Goal: Task Accomplishment & Management: Manage account settings

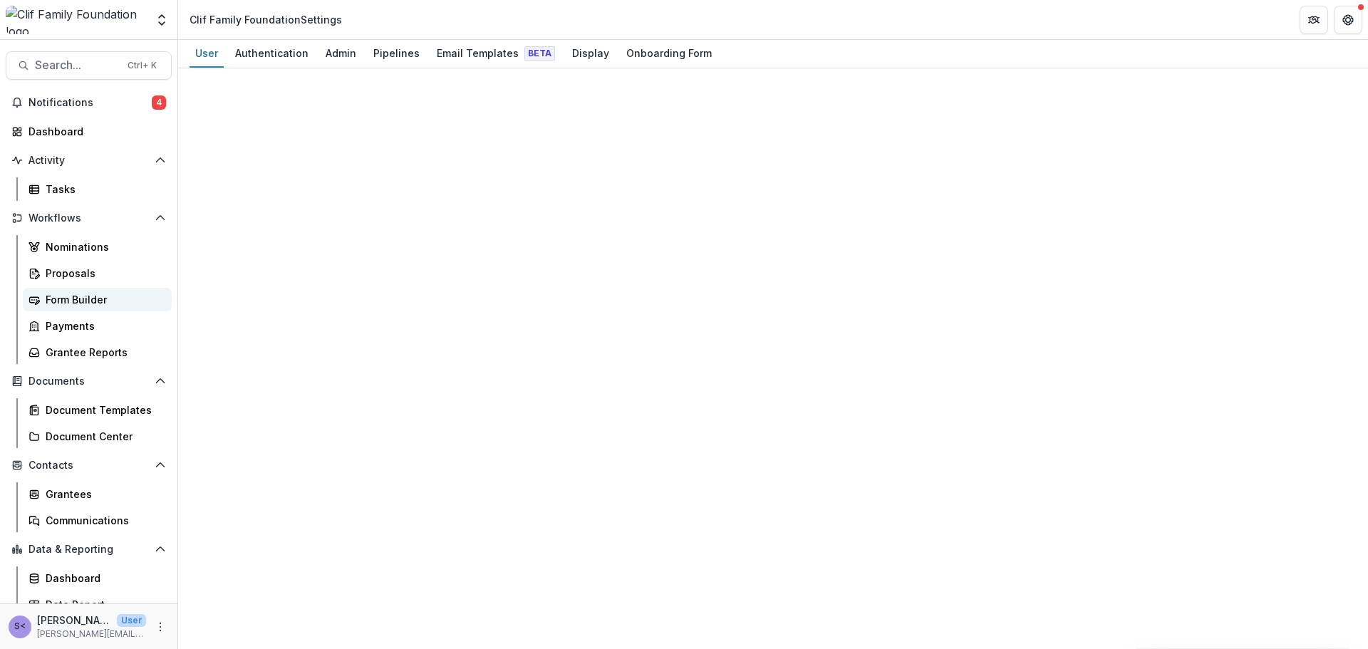
select select "****"
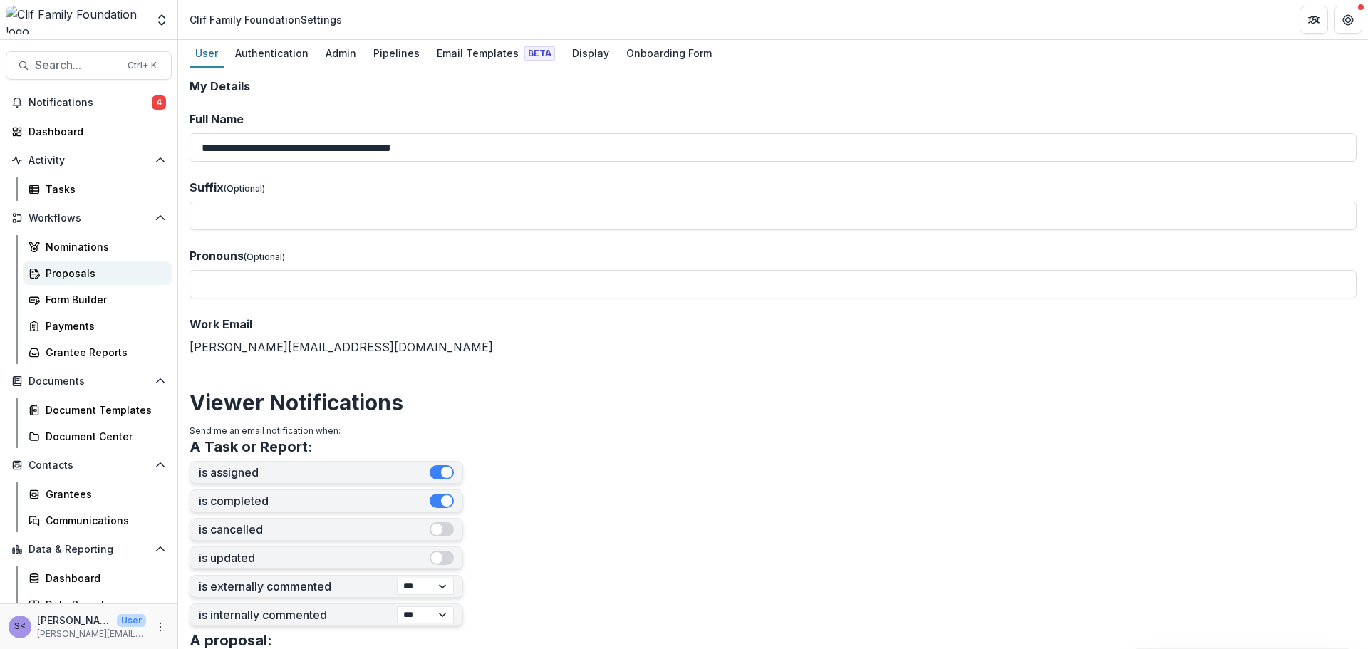
click at [79, 276] on div "Proposals" at bounding box center [103, 273] width 115 height 15
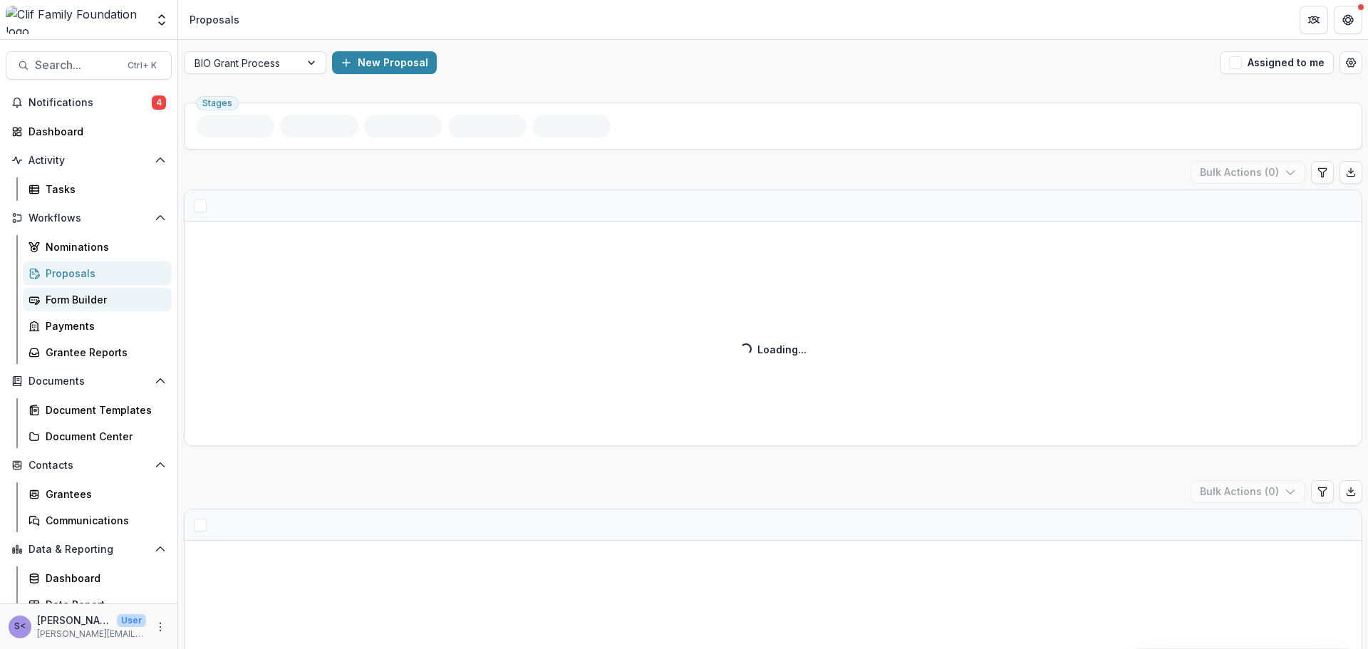
click at [82, 301] on div "Form Builder" at bounding box center [103, 299] width 115 height 15
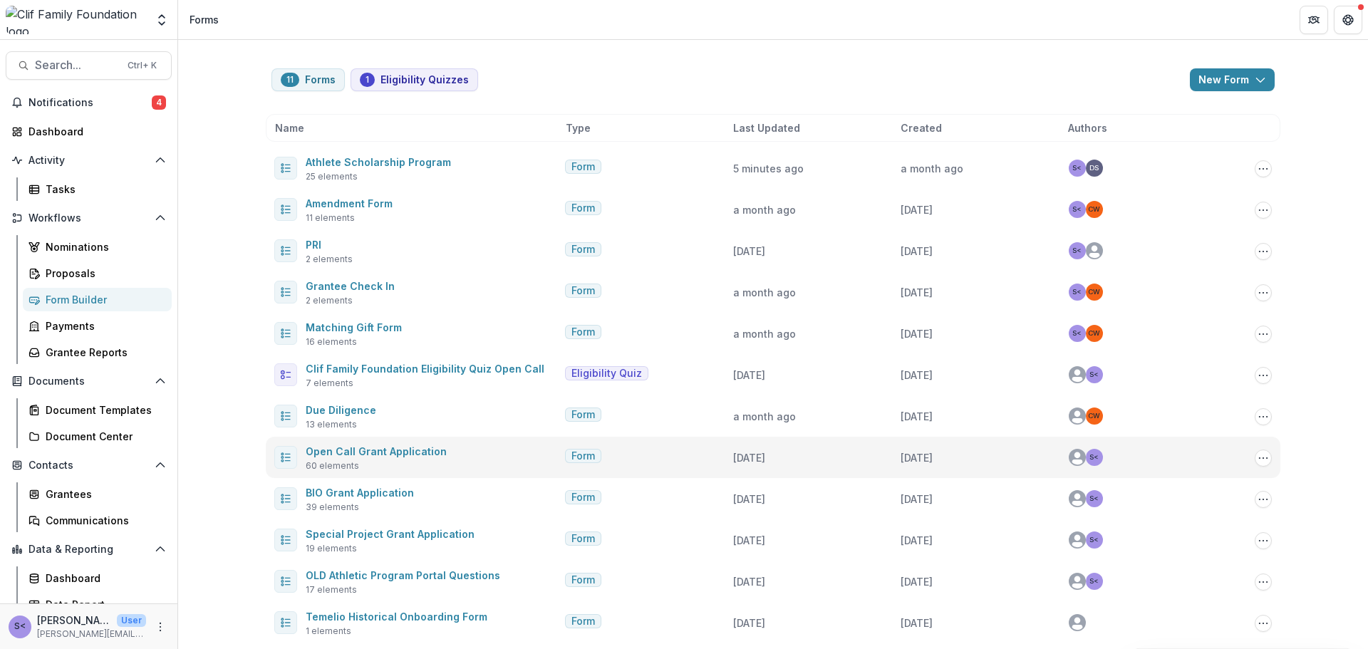
scroll to position [6, 0]
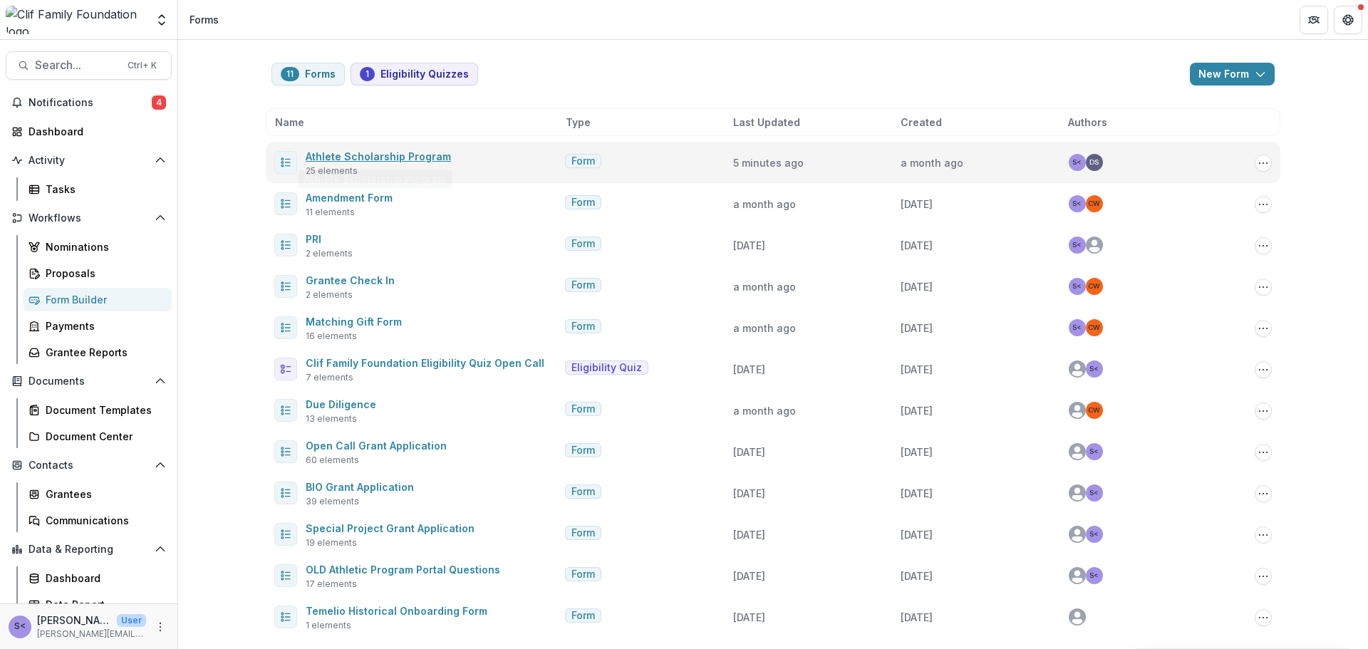
click at [343, 158] on link "Athlete Scholarship Program" at bounding box center [378, 156] width 145 height 12
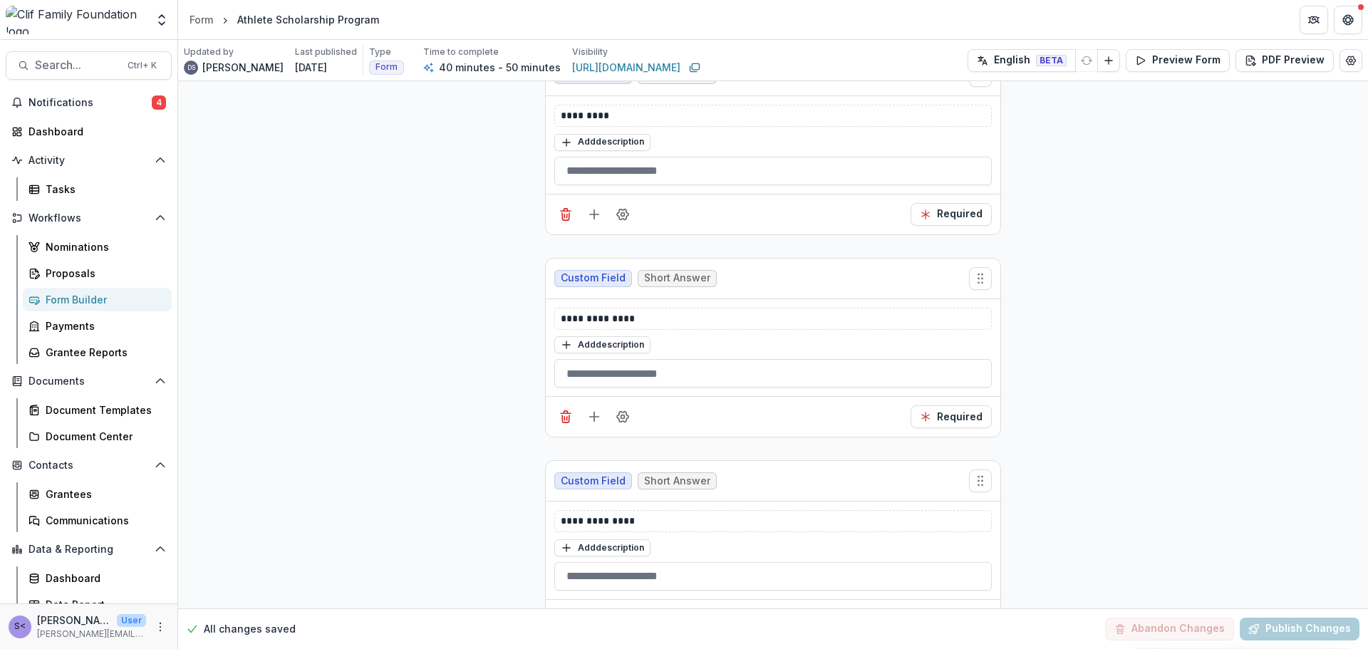
scroll to position [7502, 0]
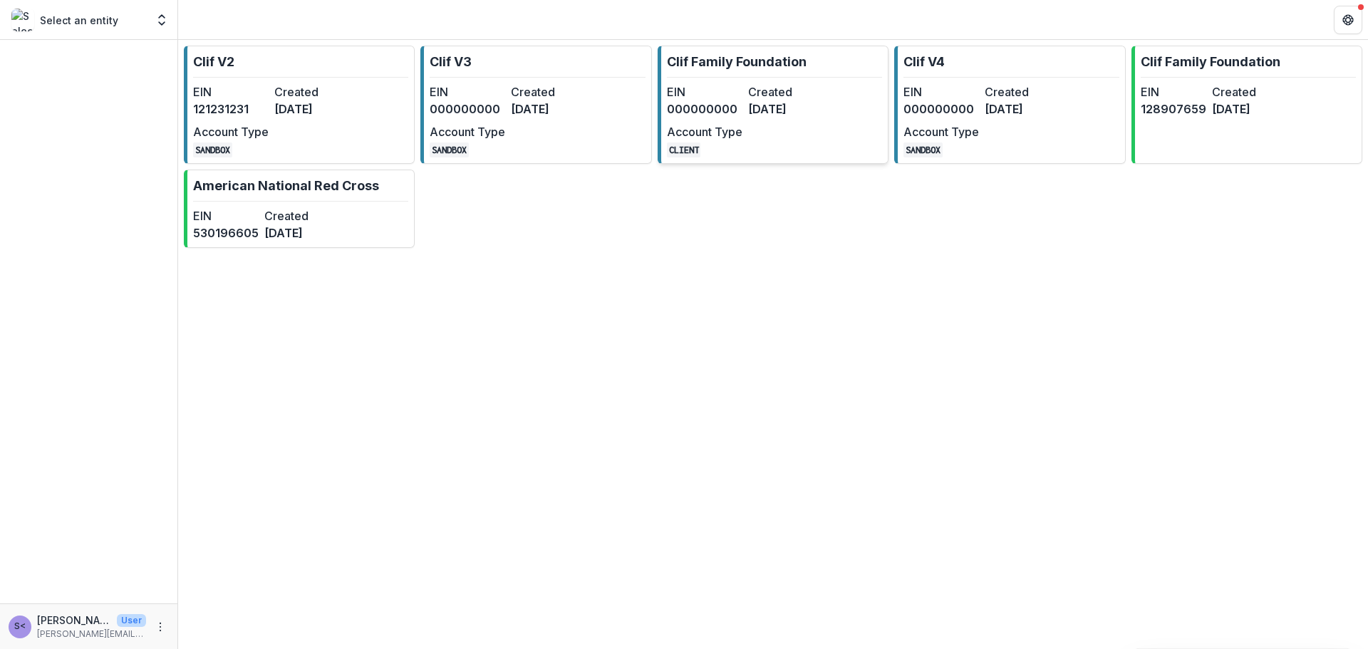
click at [705, 133] on dt "Account Type" at bounding box center [705, 131] width 76 height 17
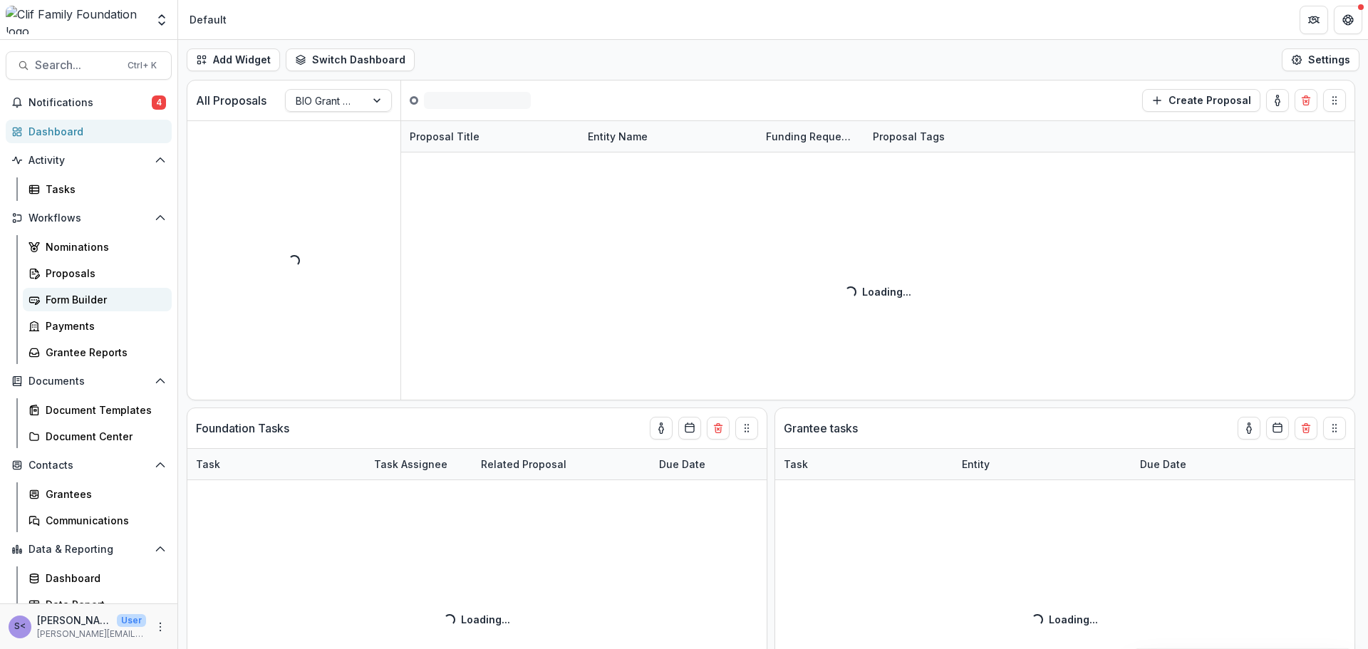
click at [40, 294] on link "Form Builder" at bounding box center [97, 300] width 149 height 24
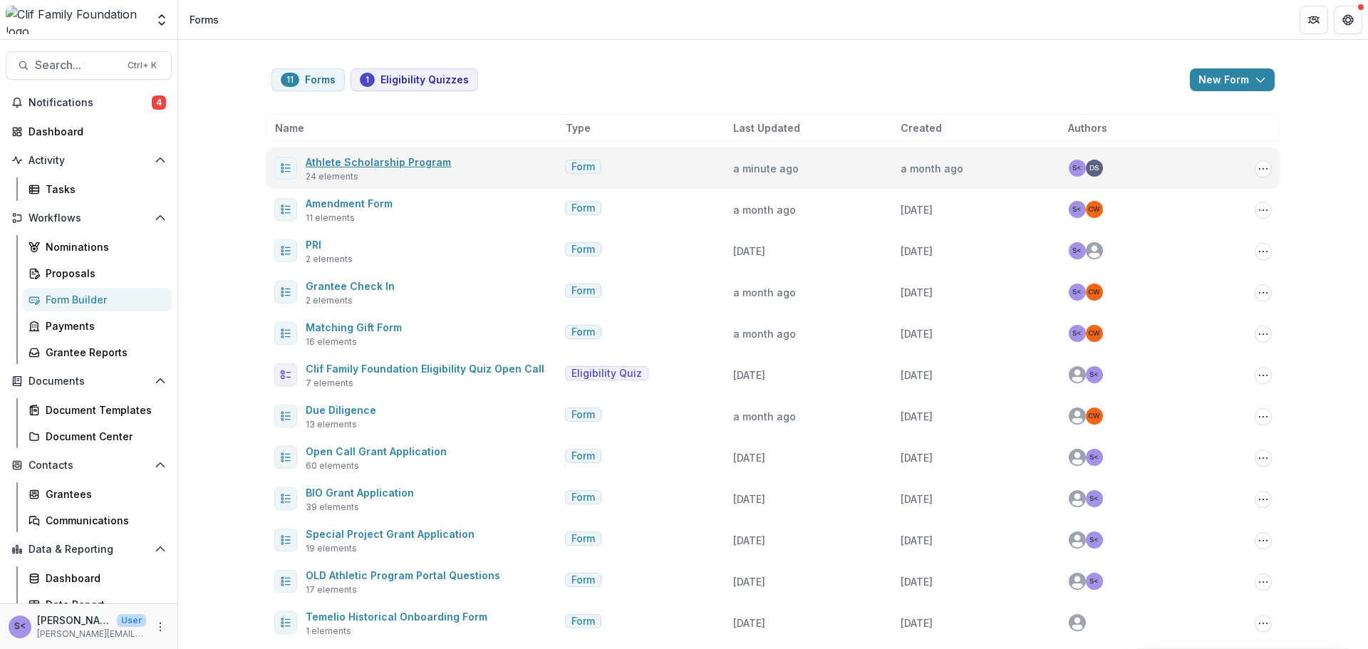
click at [370, 165] on link "Athlete Scholarship Program" at bounding box center [378, 162] width 145 height 12
click at [1255, 170] on button "Options" at bounding box center [1263, 168] width 17 height 17
click at [1183, 212] on link "Edit" at bounding box center [1189, 222] width 152 height 24
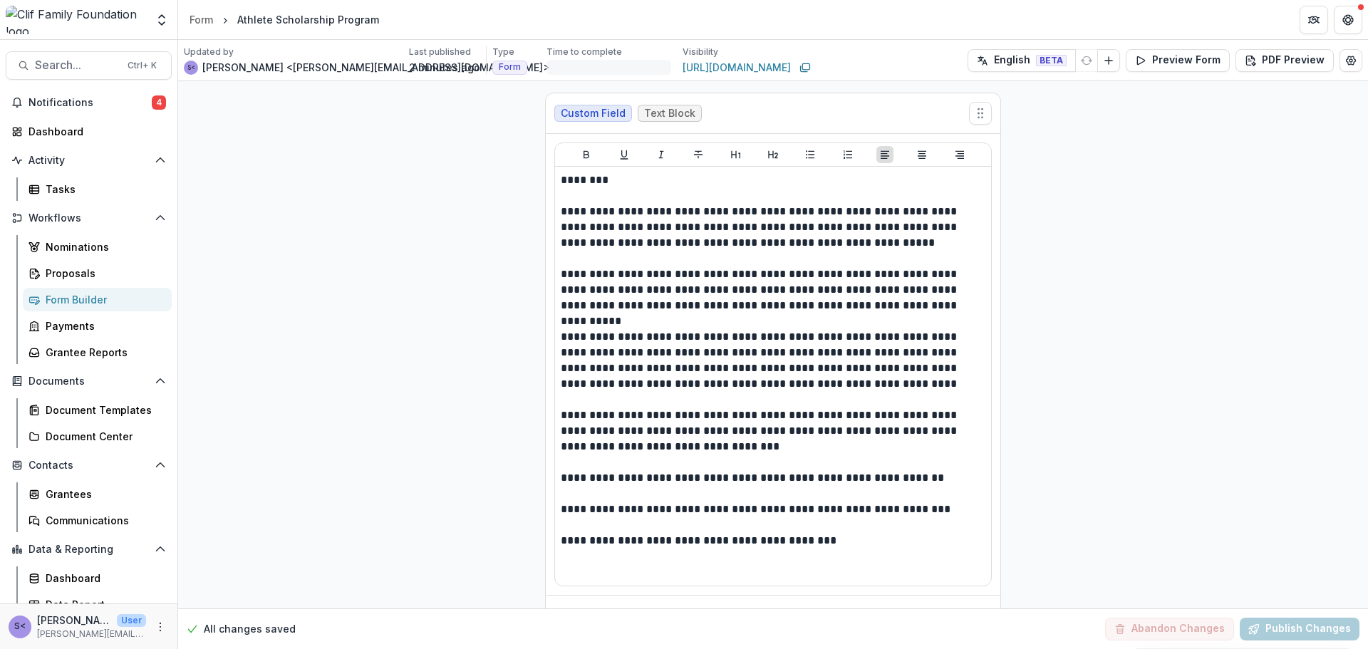
click at [306, 21] on div "Athlete Scholarship Program" at bounding box center [308, 19] width 142 height 15
click at [1349, 60] on circle "Edit Form Settings" at bounding box center [1350, 59] width 3 height 3
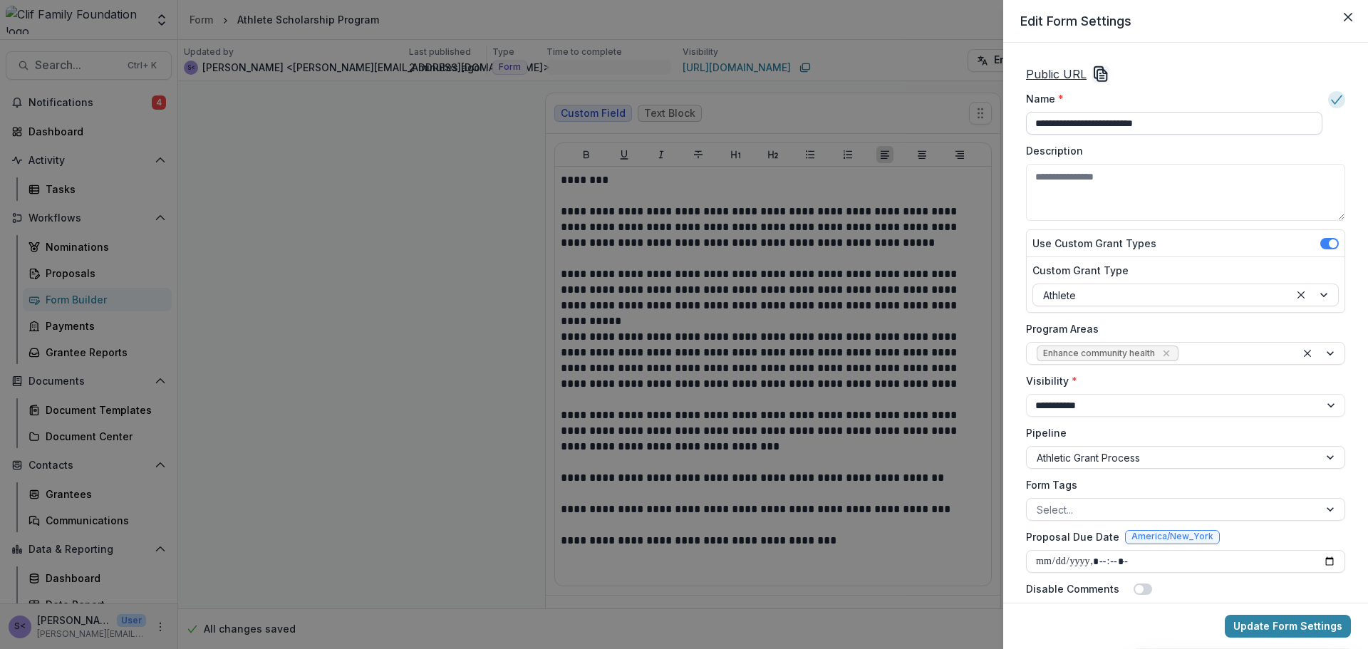
click at [1067, 124] on input "**********" at bounding box center [1174, 123] width 296 height 23
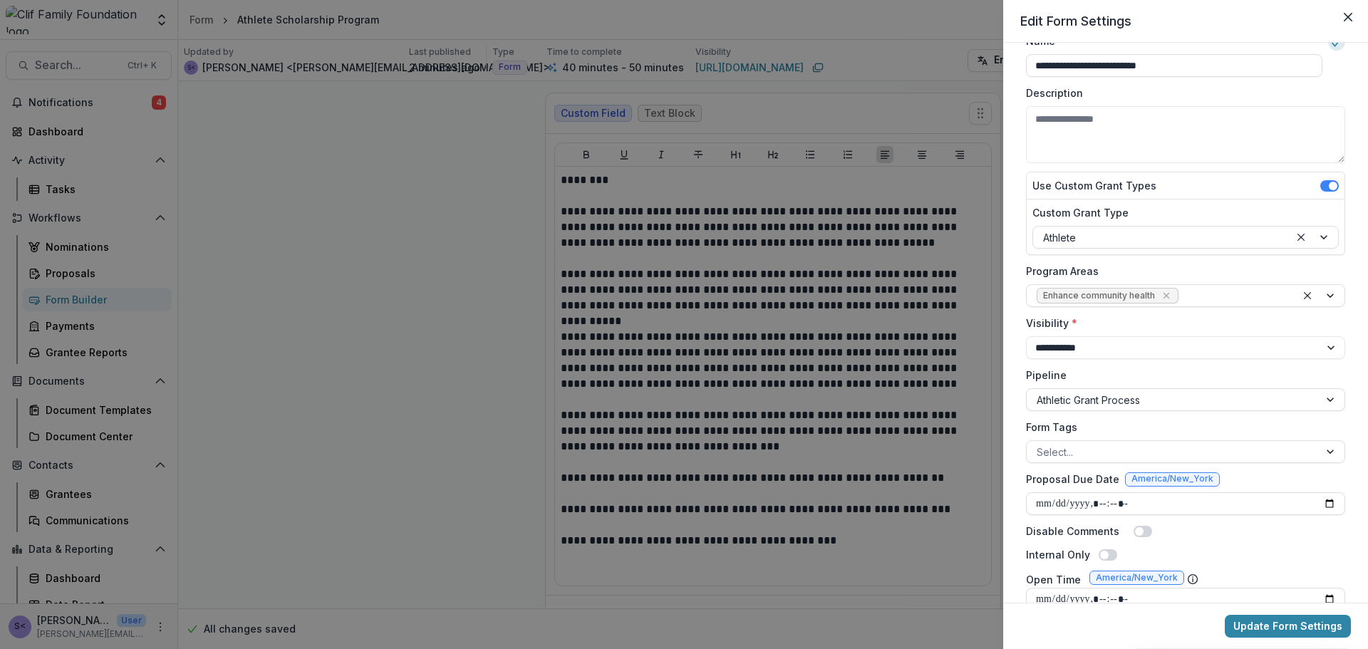
scroll to position [142, 0]
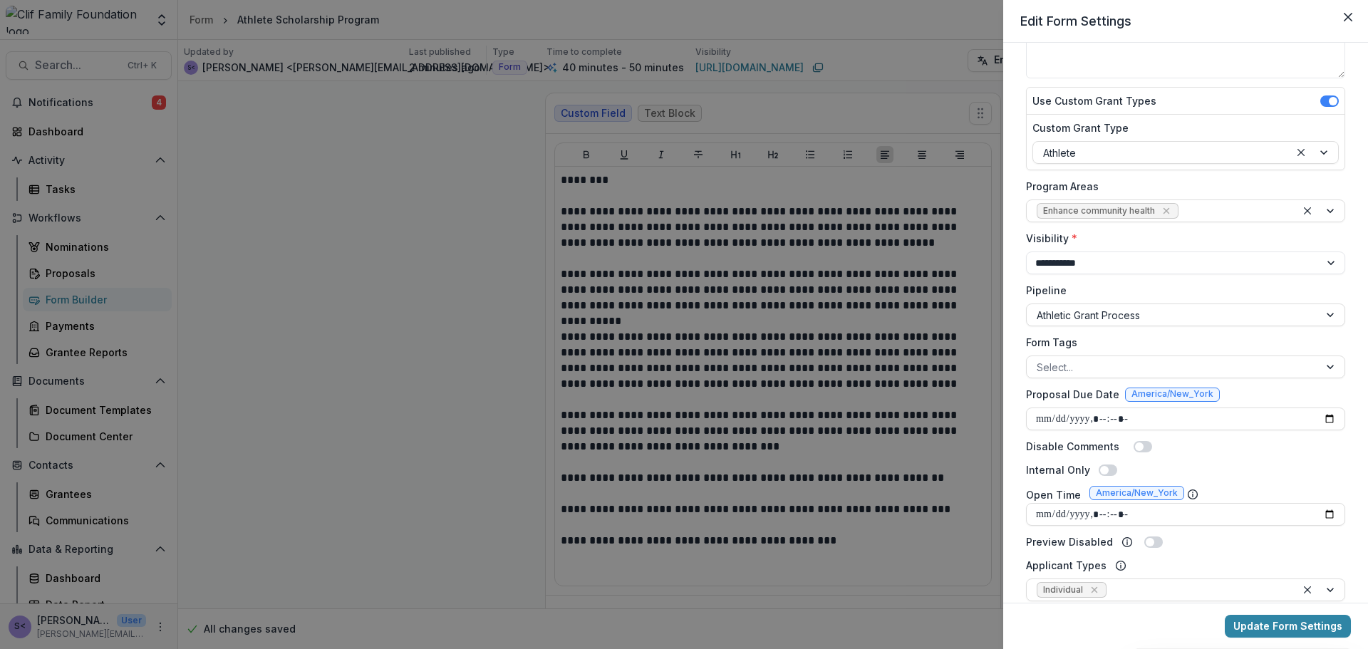
type input "**********"
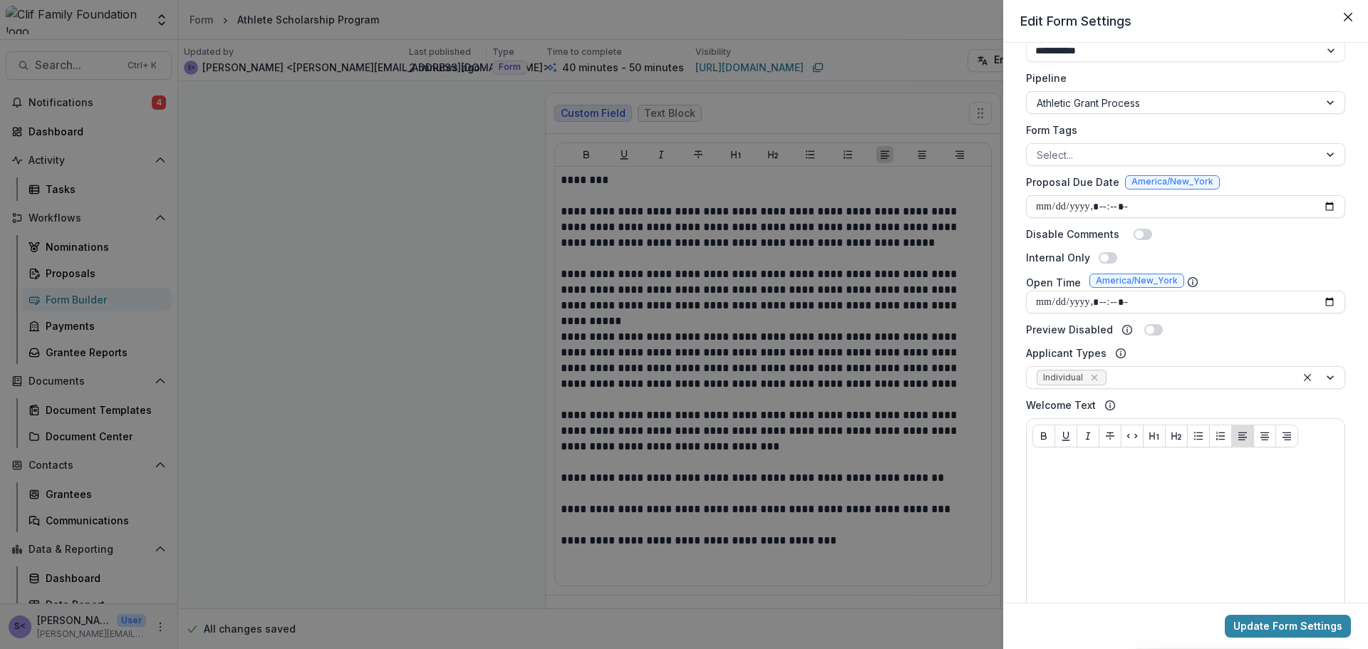
scroll to position [356, 0]
click at [1292, 621] on button "Update Form Settings" at bounding box center [1288, 626] width 126 height 23
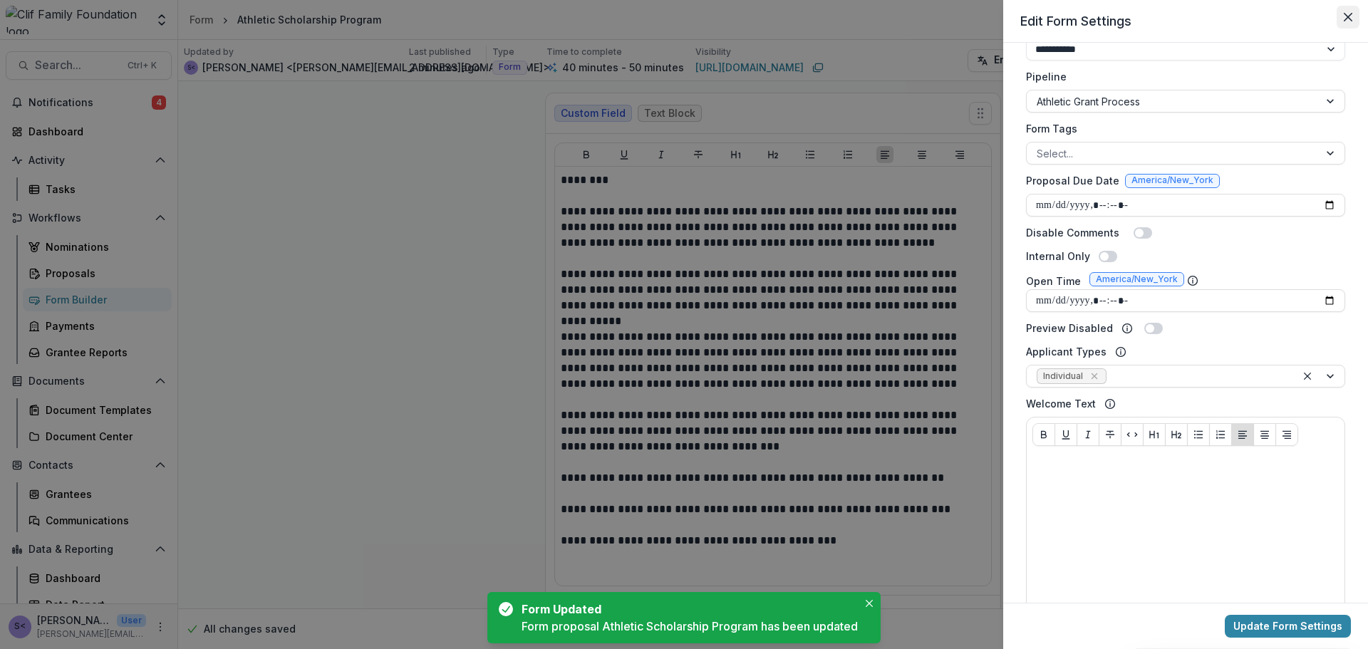
click at [1350, 13] on icon "Close" at bounding box center [1348, 17] width 9 height 9
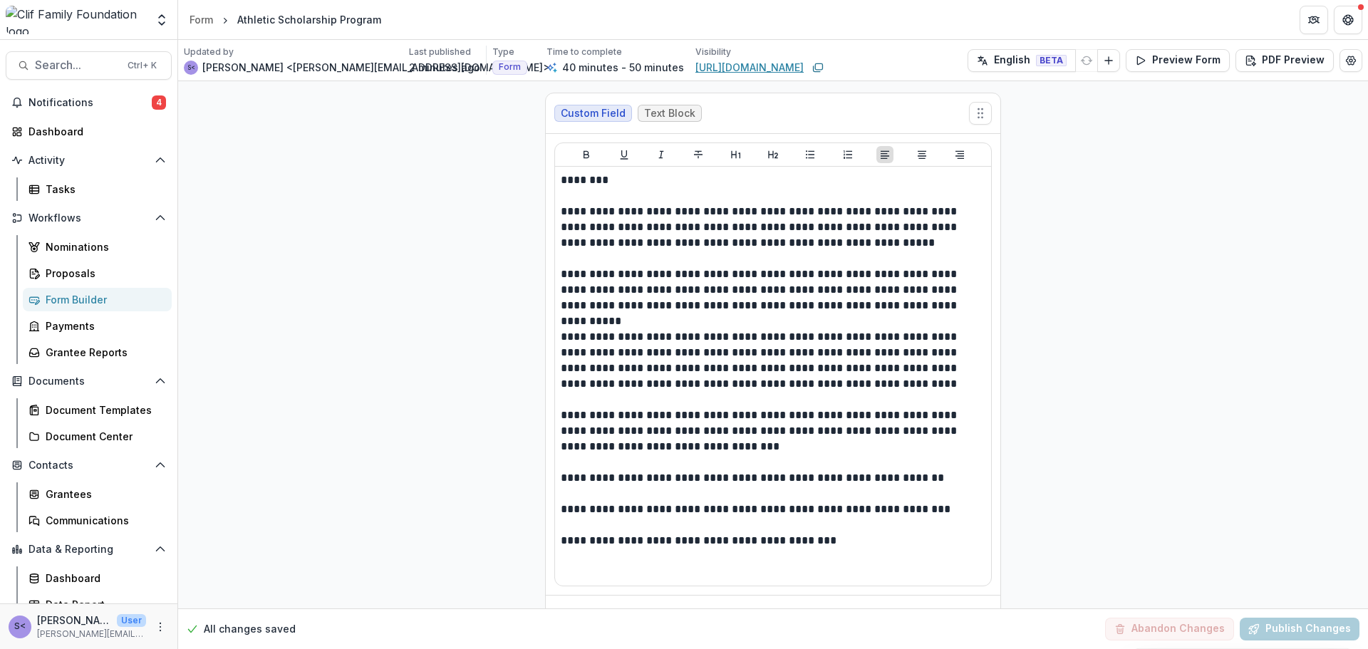
click at [734, 68] on link "https://app.trytemelio.com/form/9470b1c5-8228-4288-b98f-18151ca36f1c" at bounding box center [749, 67] width 108 height 15
click at [61, 295] on div "Form Builder" at bounding box center [103, 299] width 115 height 15
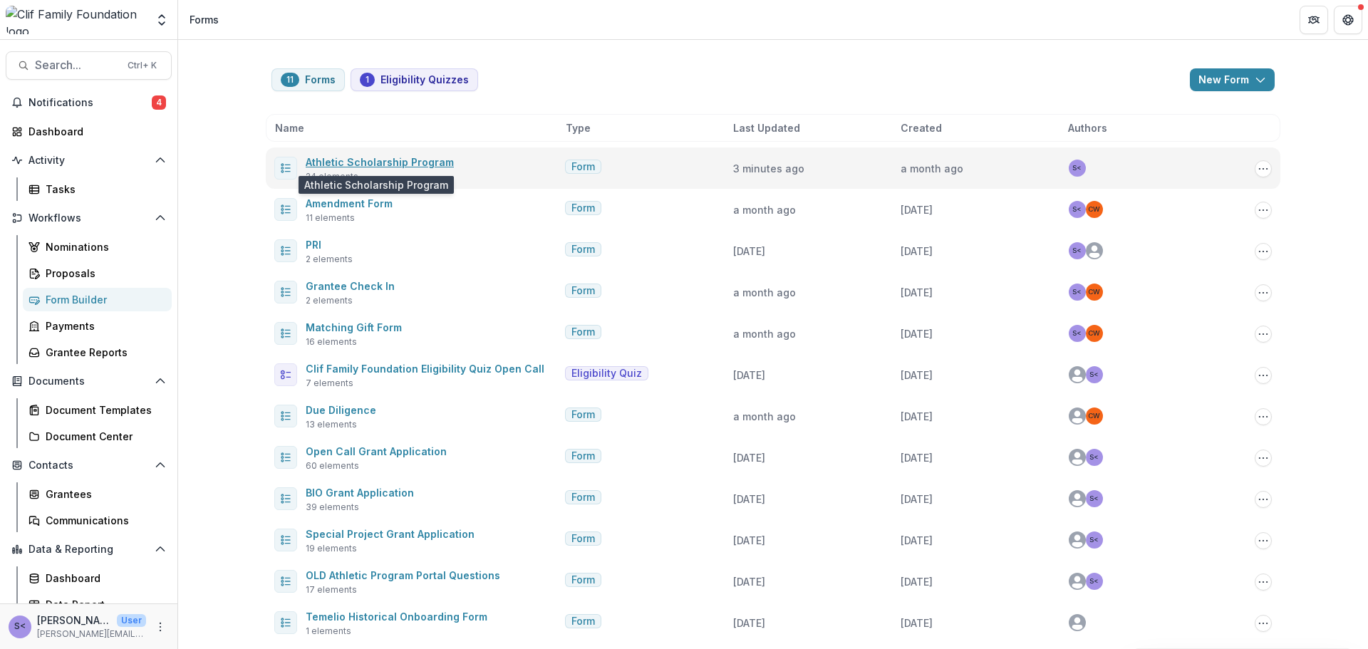
click at [342, 165] on link "Athletic Scholarship Program" at bounding box center [380, 162] width 148 height 12
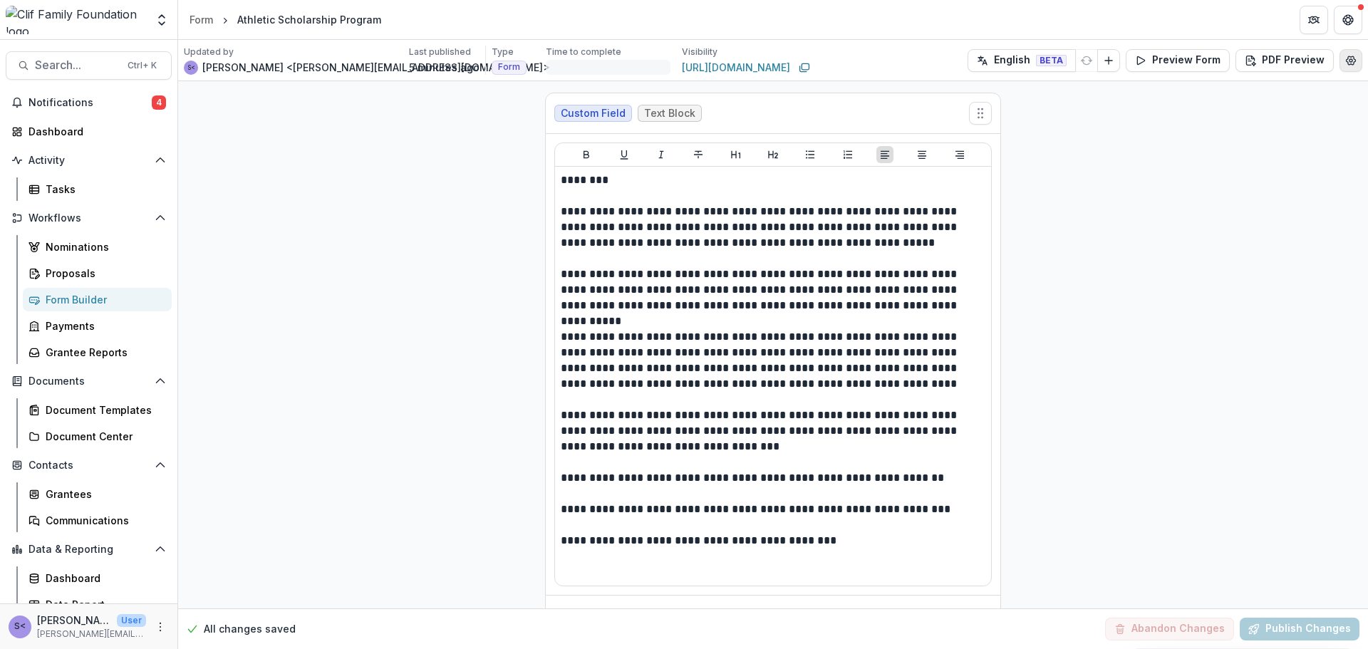
click at [1349, 62] on icon "Edit Form Settings" at bounding box center [1350, 60] width 9 height 9
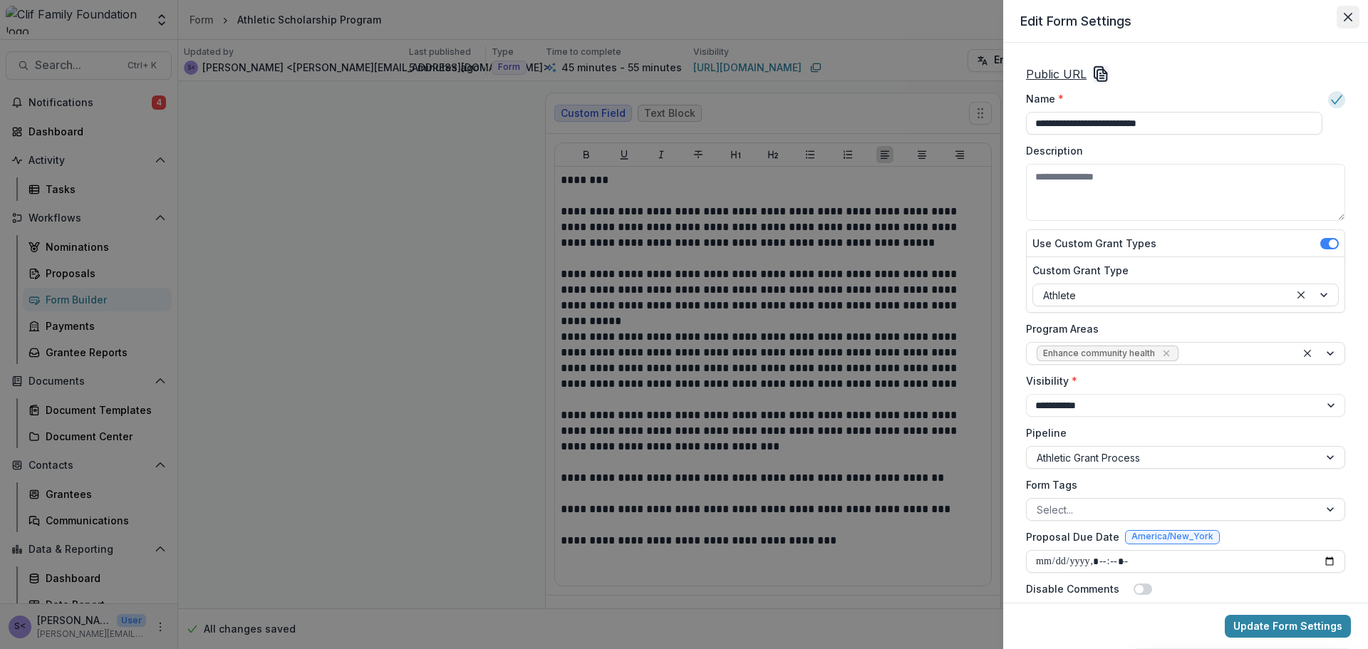
click at [1346, 9] on button "Close" at bounding box center [1347, 17] width 23 height 23
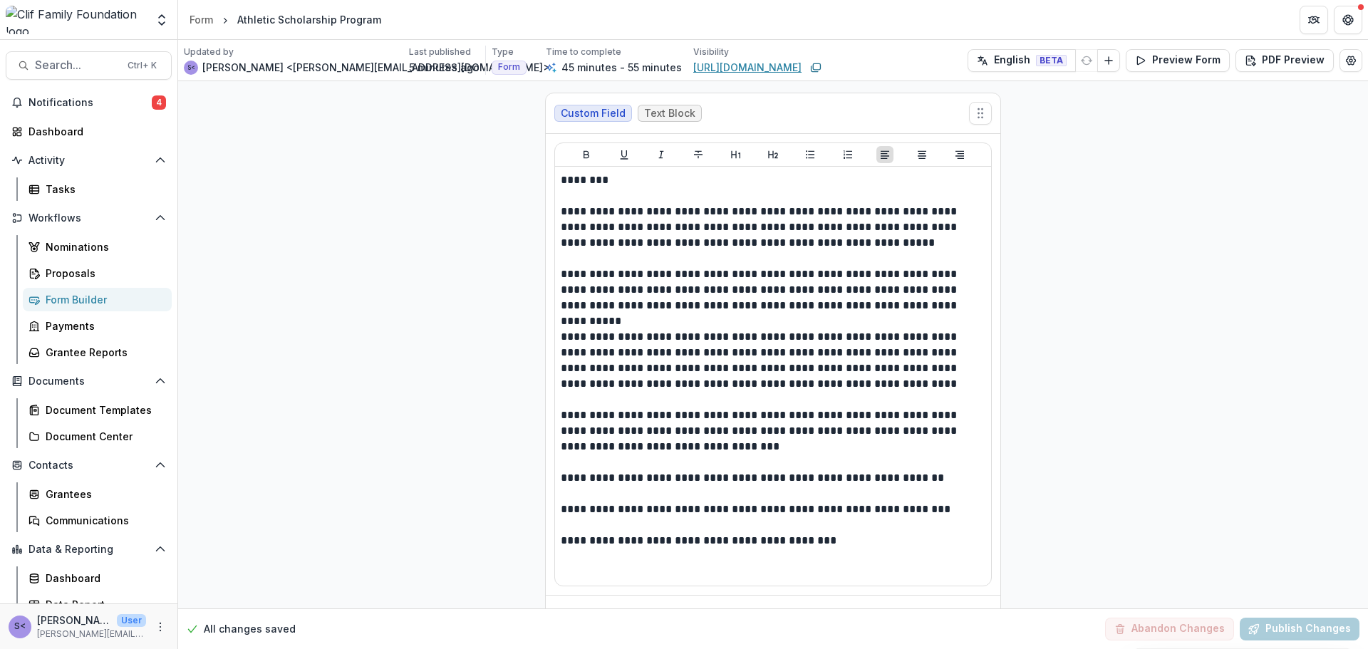
click at [714, 61] on link "https://app.trytemelio.com/form/9470b1c5-8228-4288-b98f-18151ca36f1c" at bounding box center [747, 67] width 108 height 15
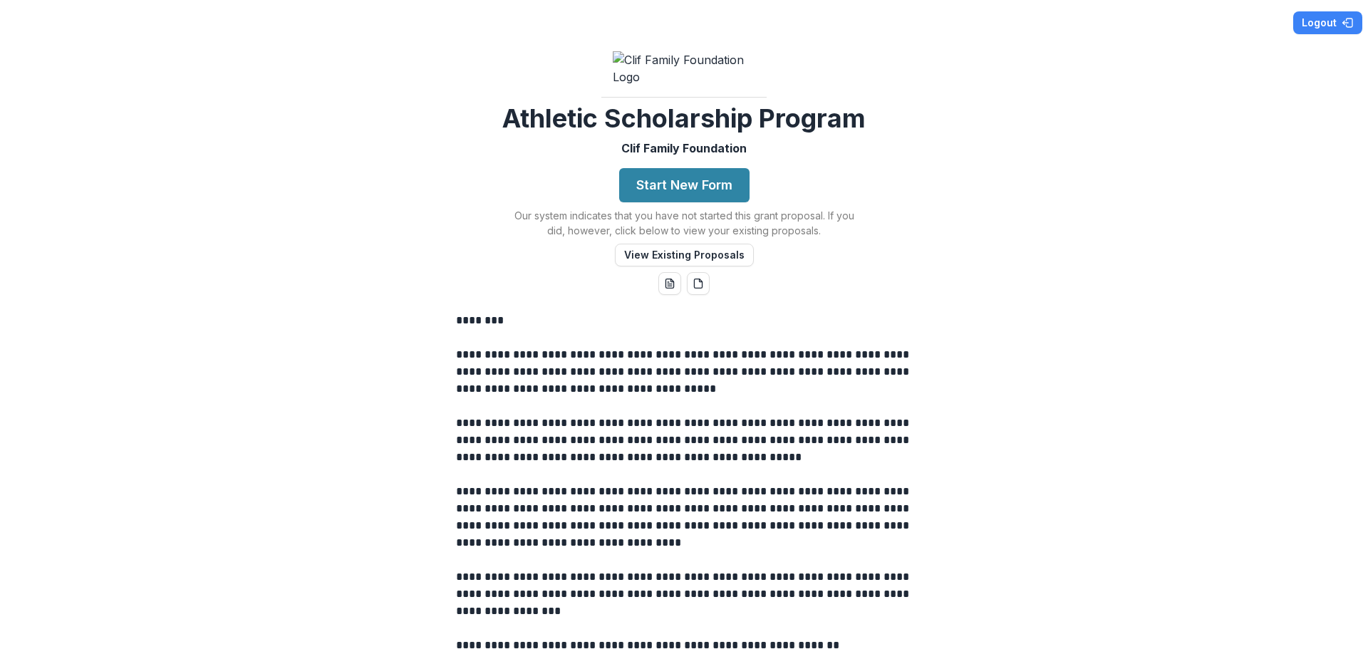
scroll to position [273, 0]
click at [718, 157] on p "Clif Family Foundation" at bounding box center [683, 148] width 125 height 17
